Goal: Information Seeking & Learning: Learn about a topic

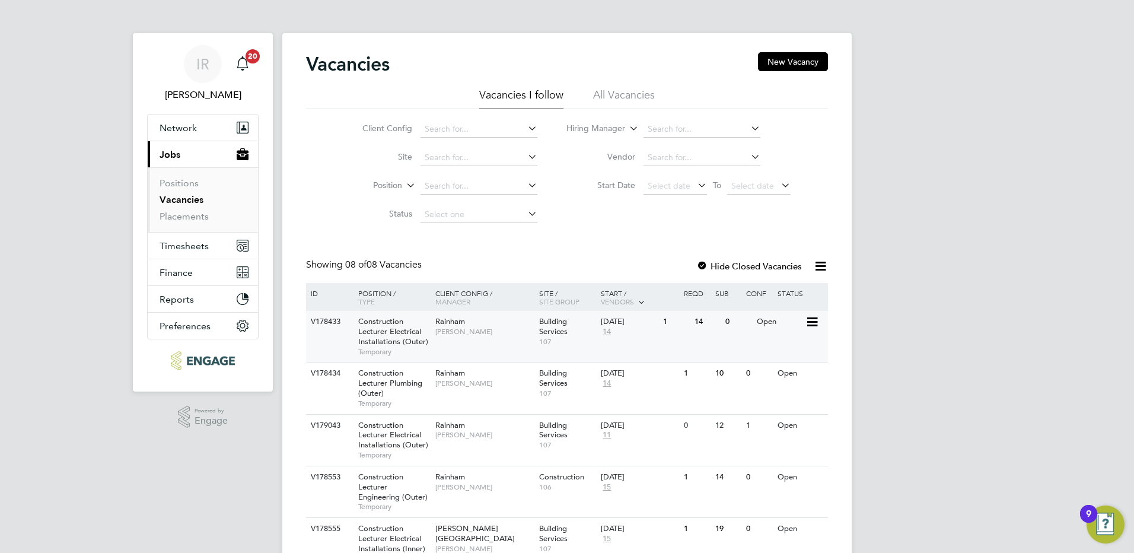
click at [398, 340] on span "Construction Lecturer Electrical Installations (Outer)" at bounding box center [393, 331] width 70 height 30
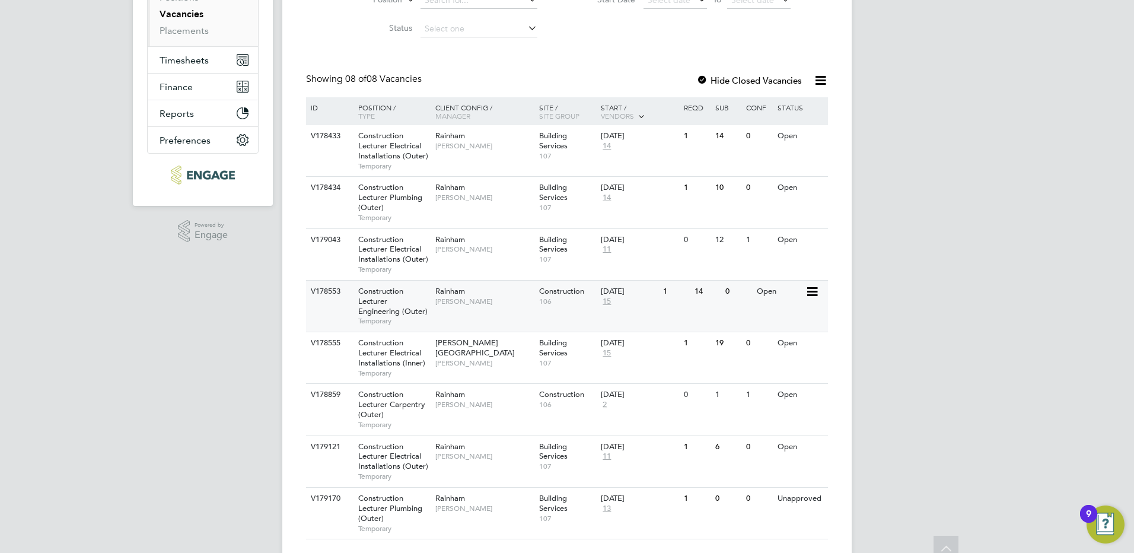
scroll to position [215, 0]
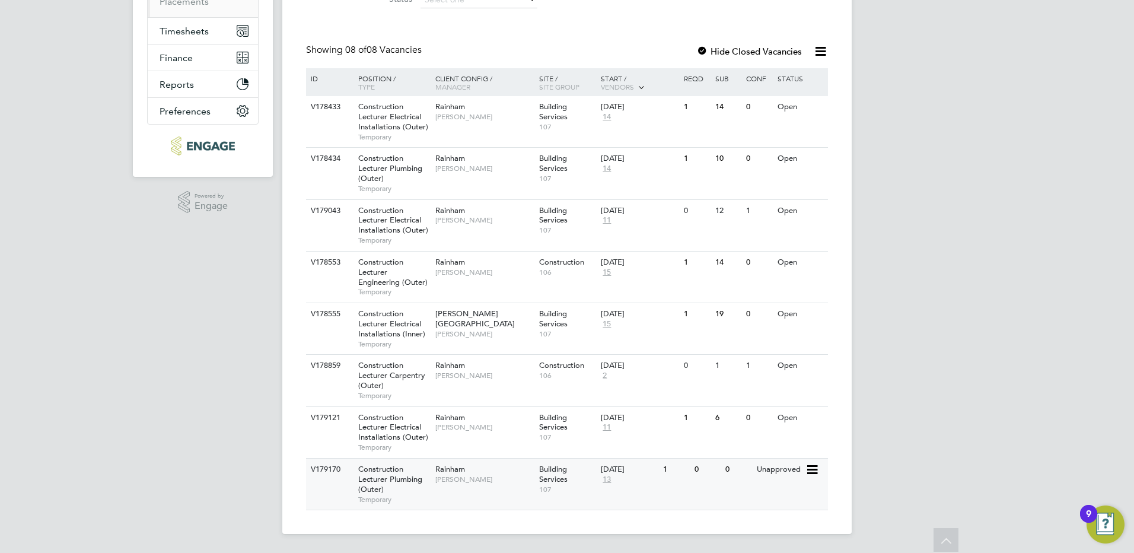
click at [393, 480] on span "Construction Lecturer Plumbing (Outer)" at bounding box center [390, 479] width 64 height 30
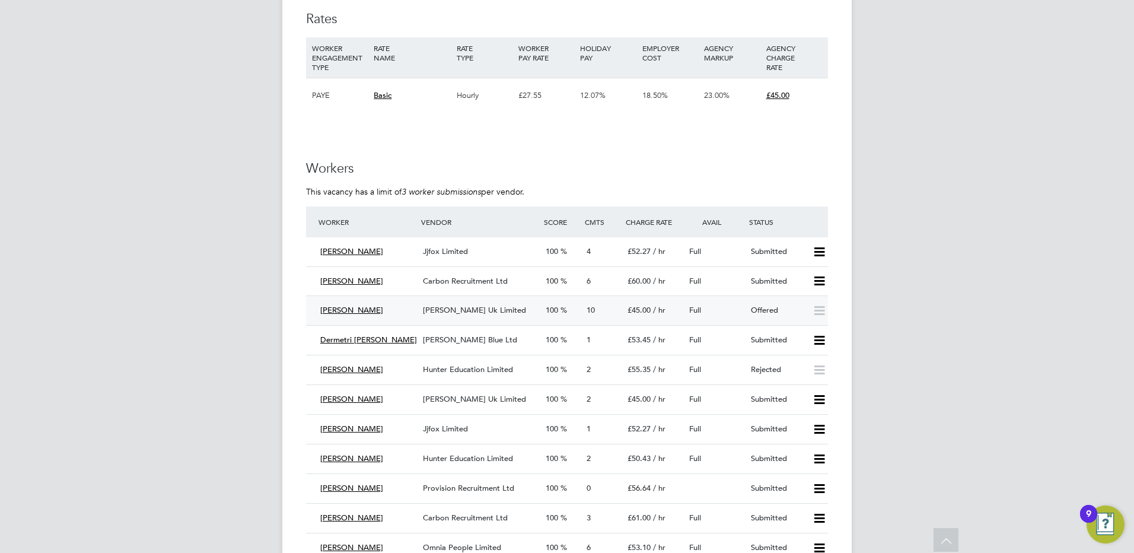
click at [352, 304] on div "Dean Mcmillan" at bounding box center [366, 311] width 103 height 20
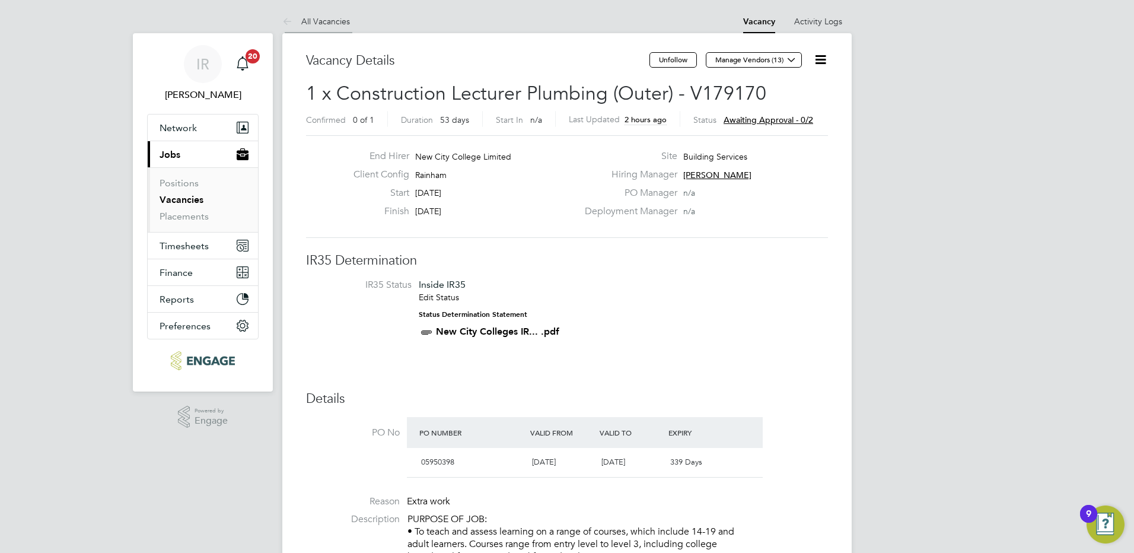
click at [324, 17] on link "All Vacancies" at bounding box center [316, 21] width 68 height 11
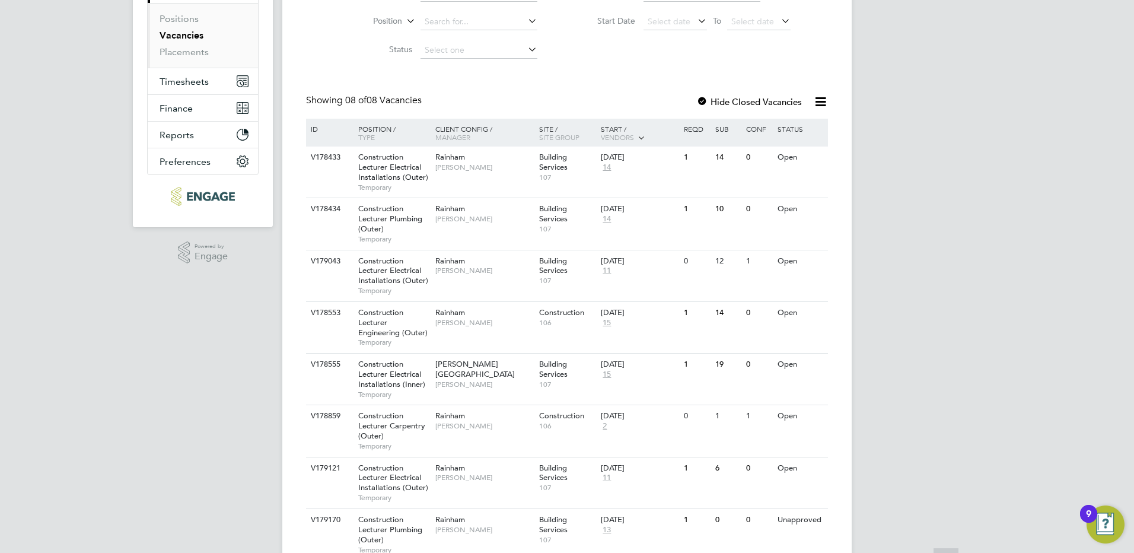
scroll to position [178, 0]
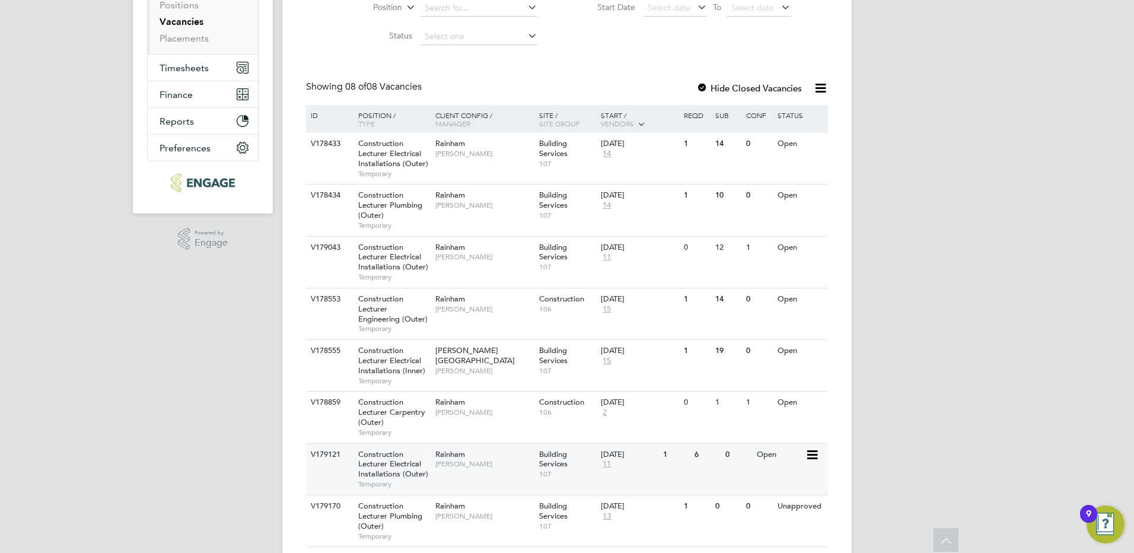
click at [461, 459] on div "Rainham Ian Rist" at bounding box center [484, 458] width 104 height 31
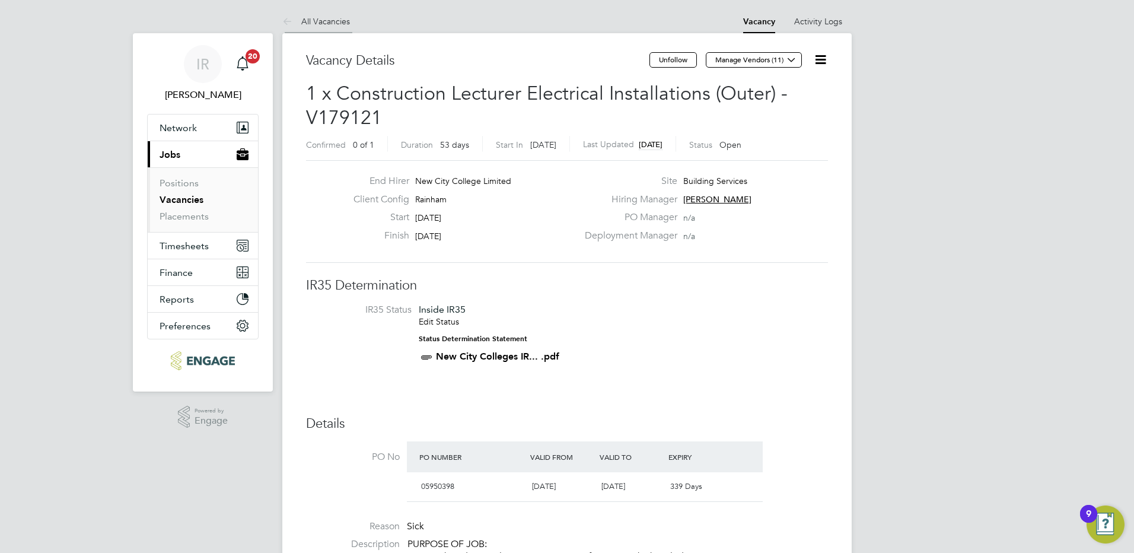
click at [319, 22] on link "All Vacancies" at bounding box center [316, 21] width 68 height 11
